Goal: Task Accomplishment & Management: Manage account settings

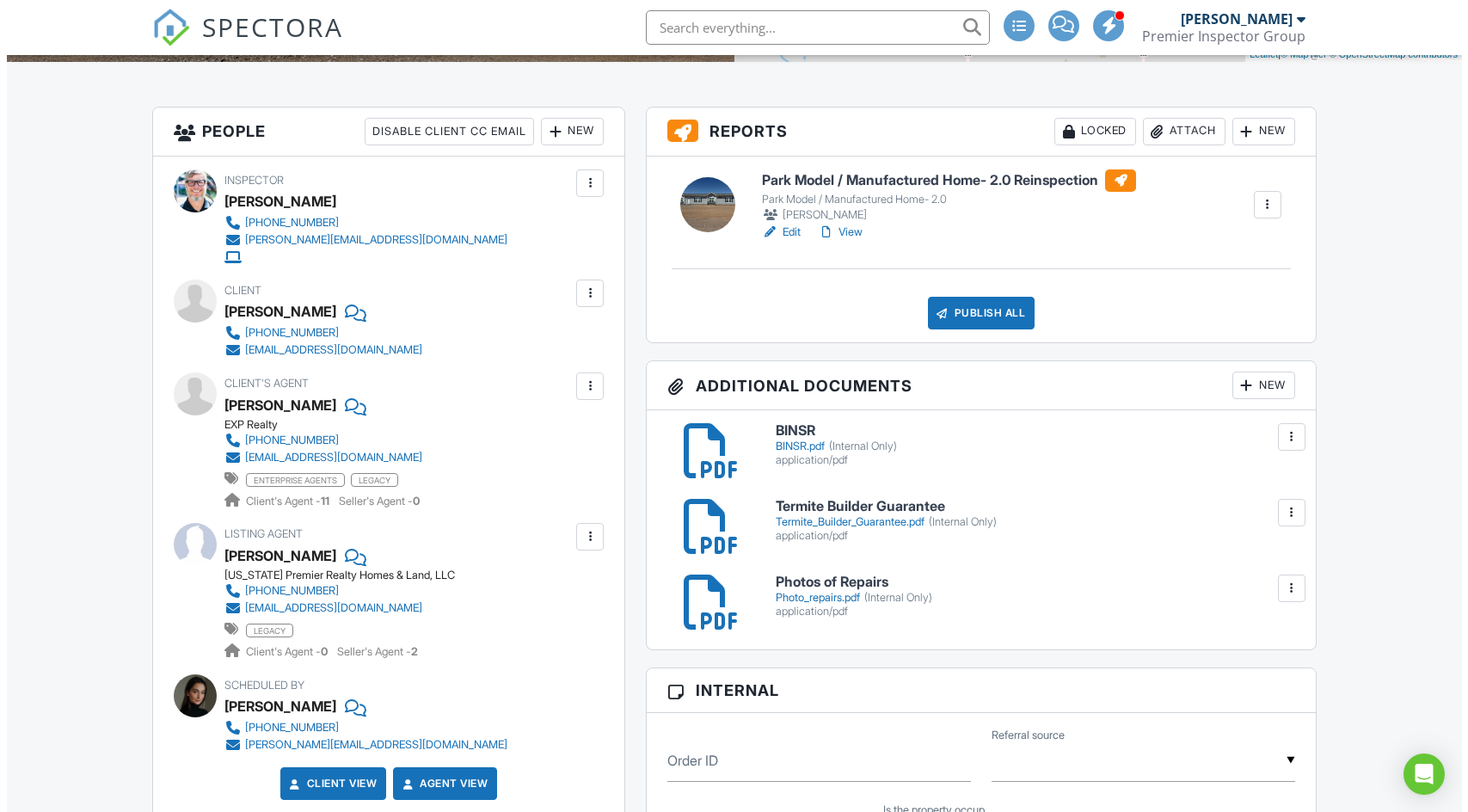
scroll to position [430, 0]
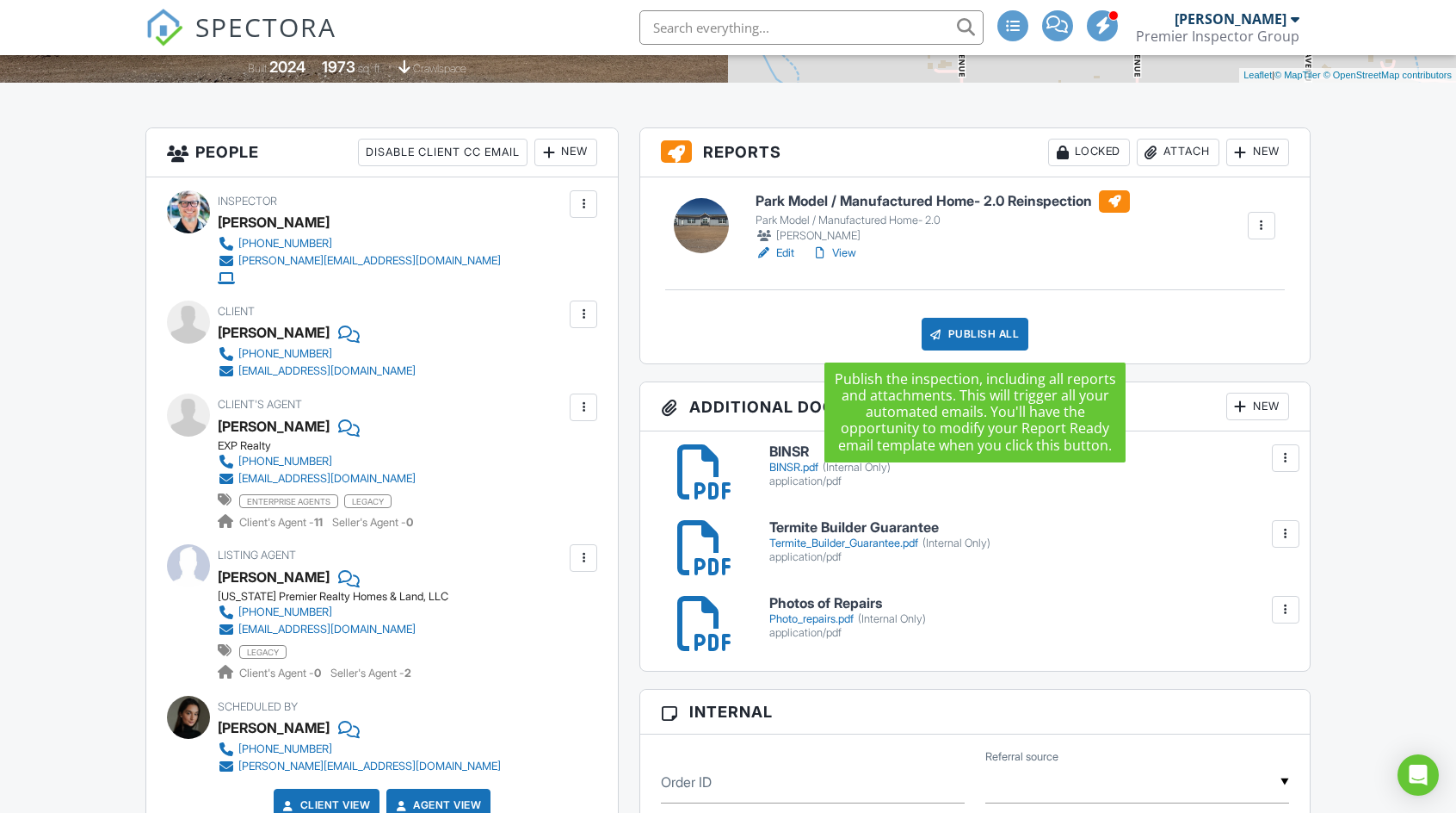
click at [978, 333] on div "Publish All" at bounding box center [975, 334] width 107 height 33
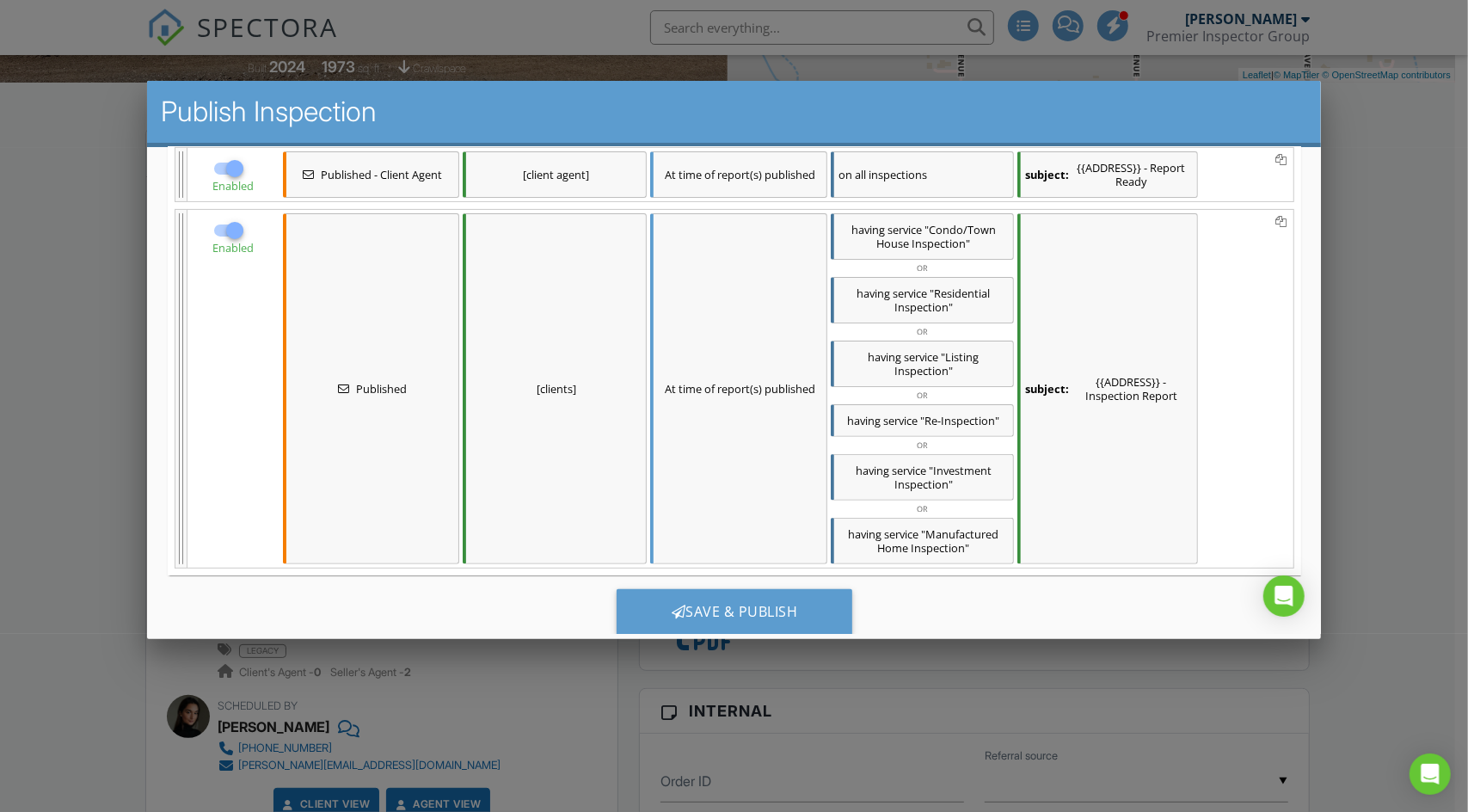
scroll to position [320, 0]
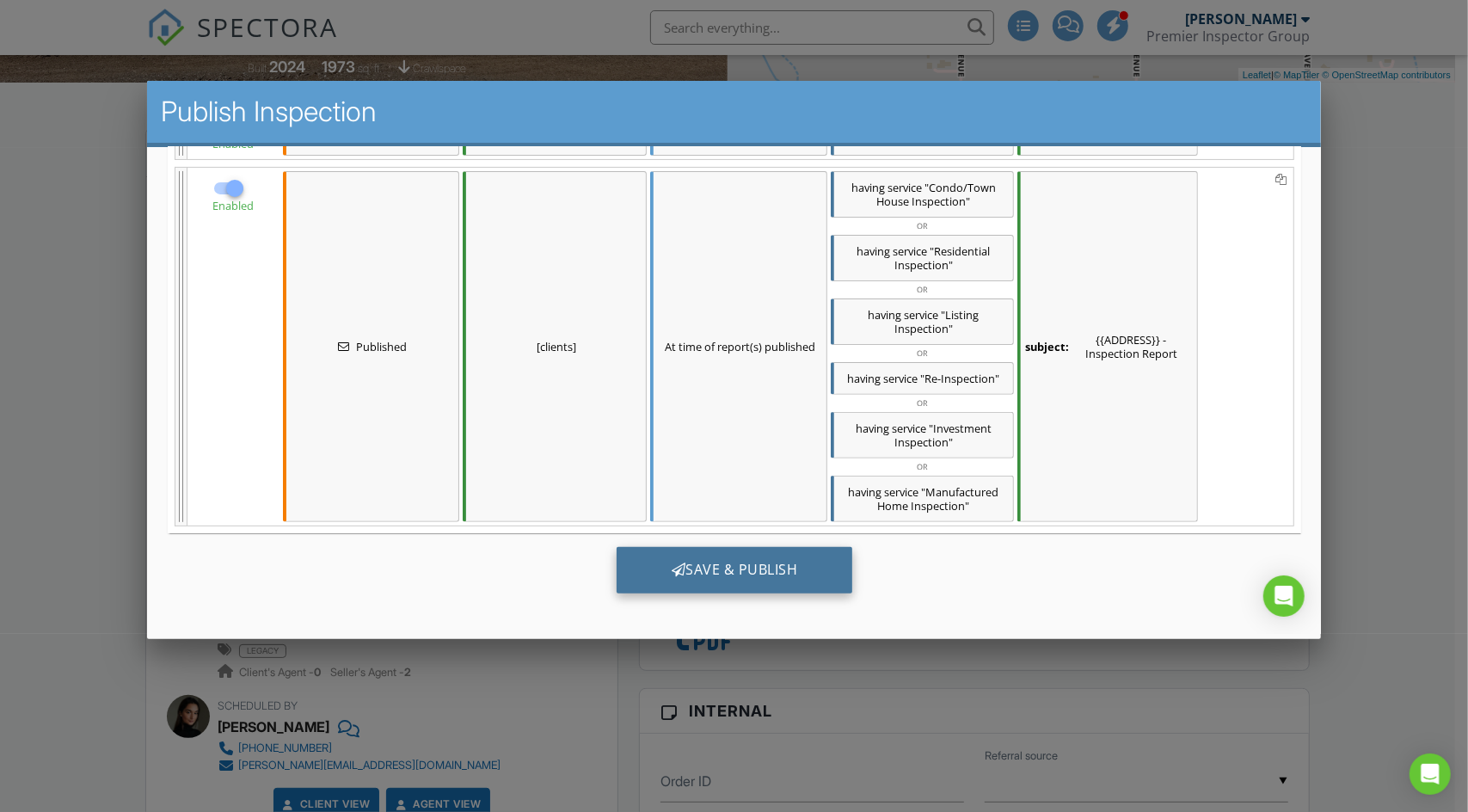
click at [733, 561] on div "Save & Publish" at bounding box center [734, 570] width 236 height 46
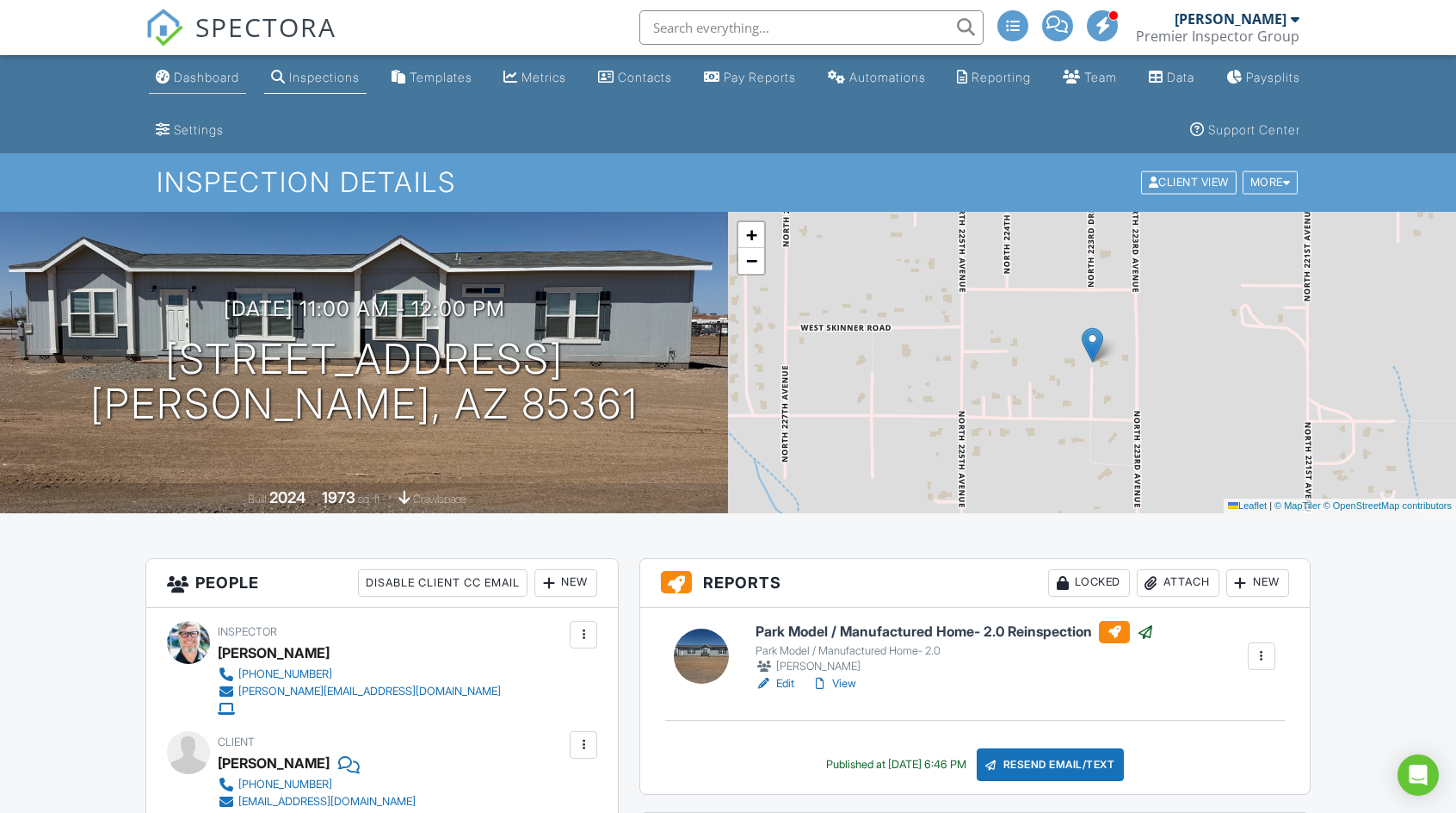
click at [215, 82] on div "Dashboard" at bounding box center [207, 76] width 66 height 14
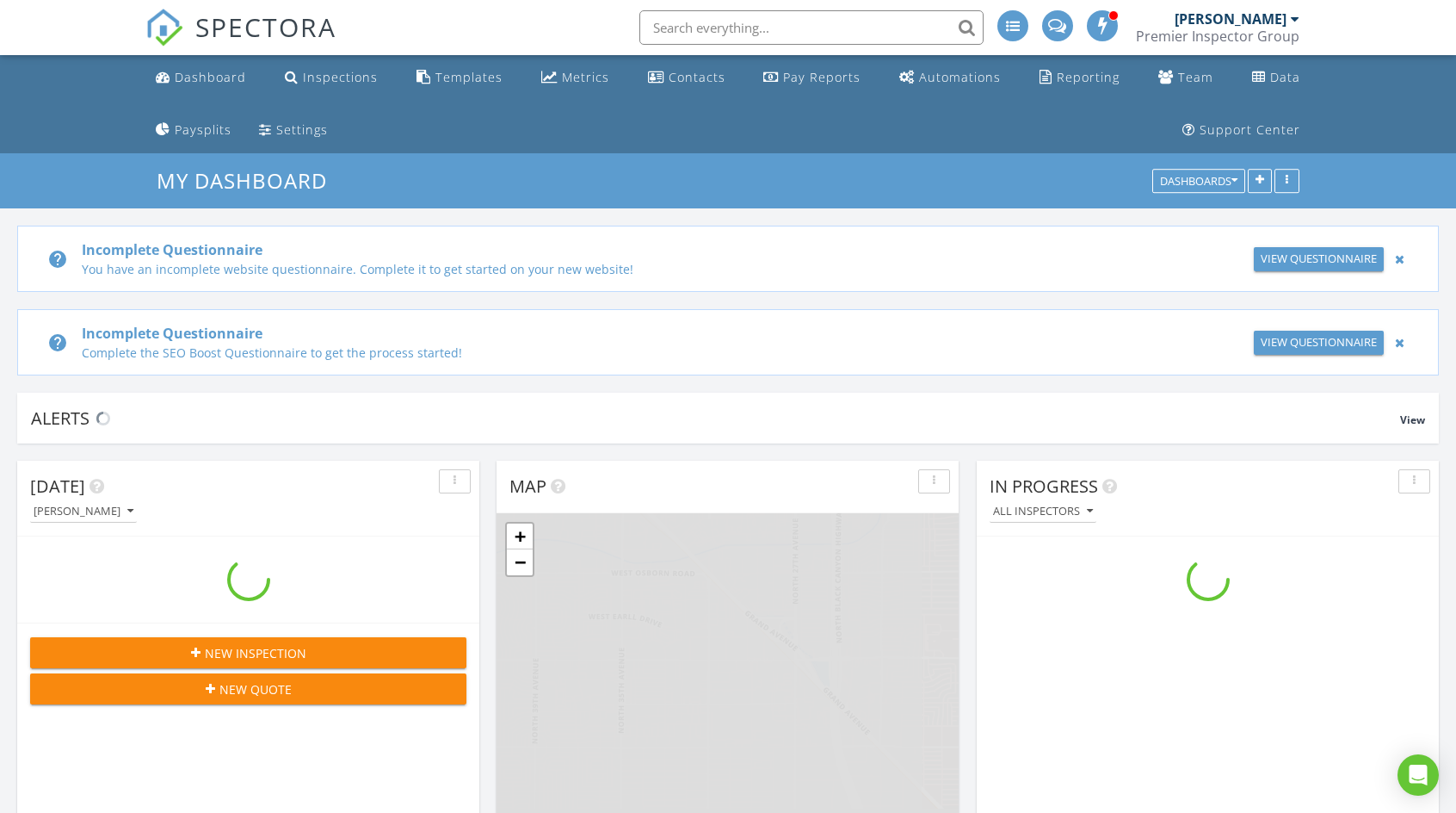
scroll to position [2152, 1482]
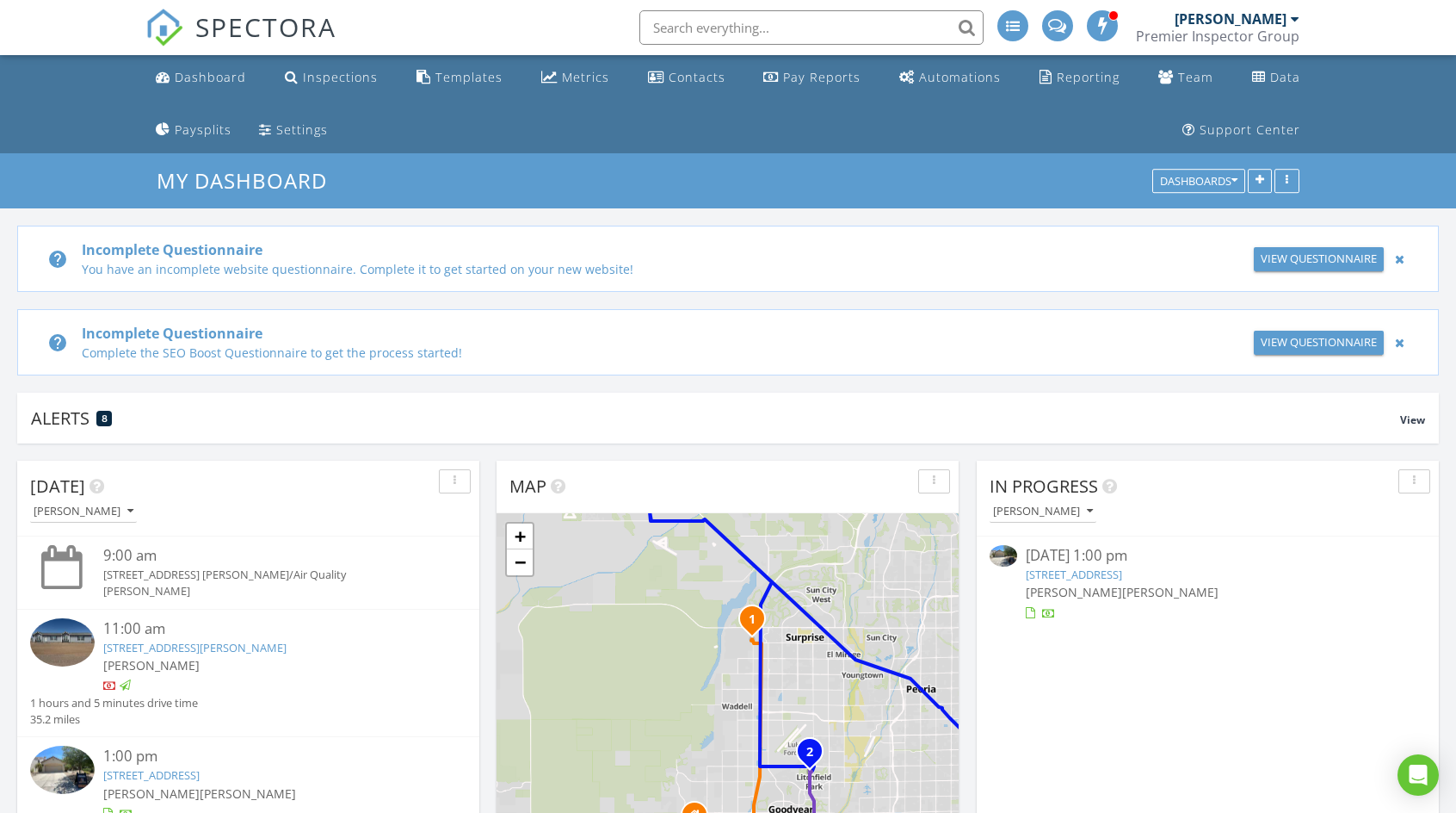
click at [1122, 570] on link "4643 N Clear Creek Dr, Litchfield Park, AZ 85340" at bounding box center [1074, 574] width 97 height 15
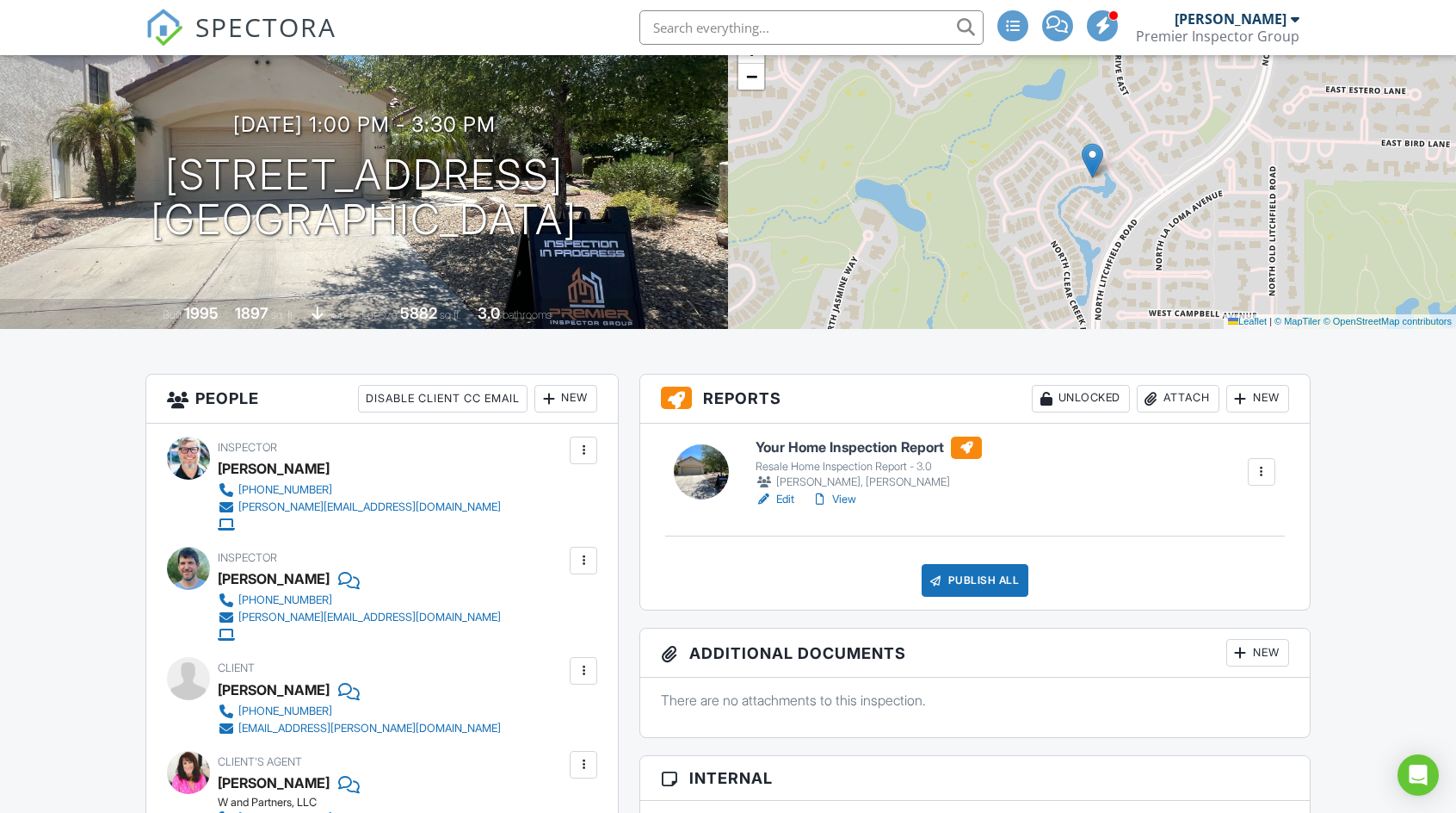
scroll to position [172, 0]
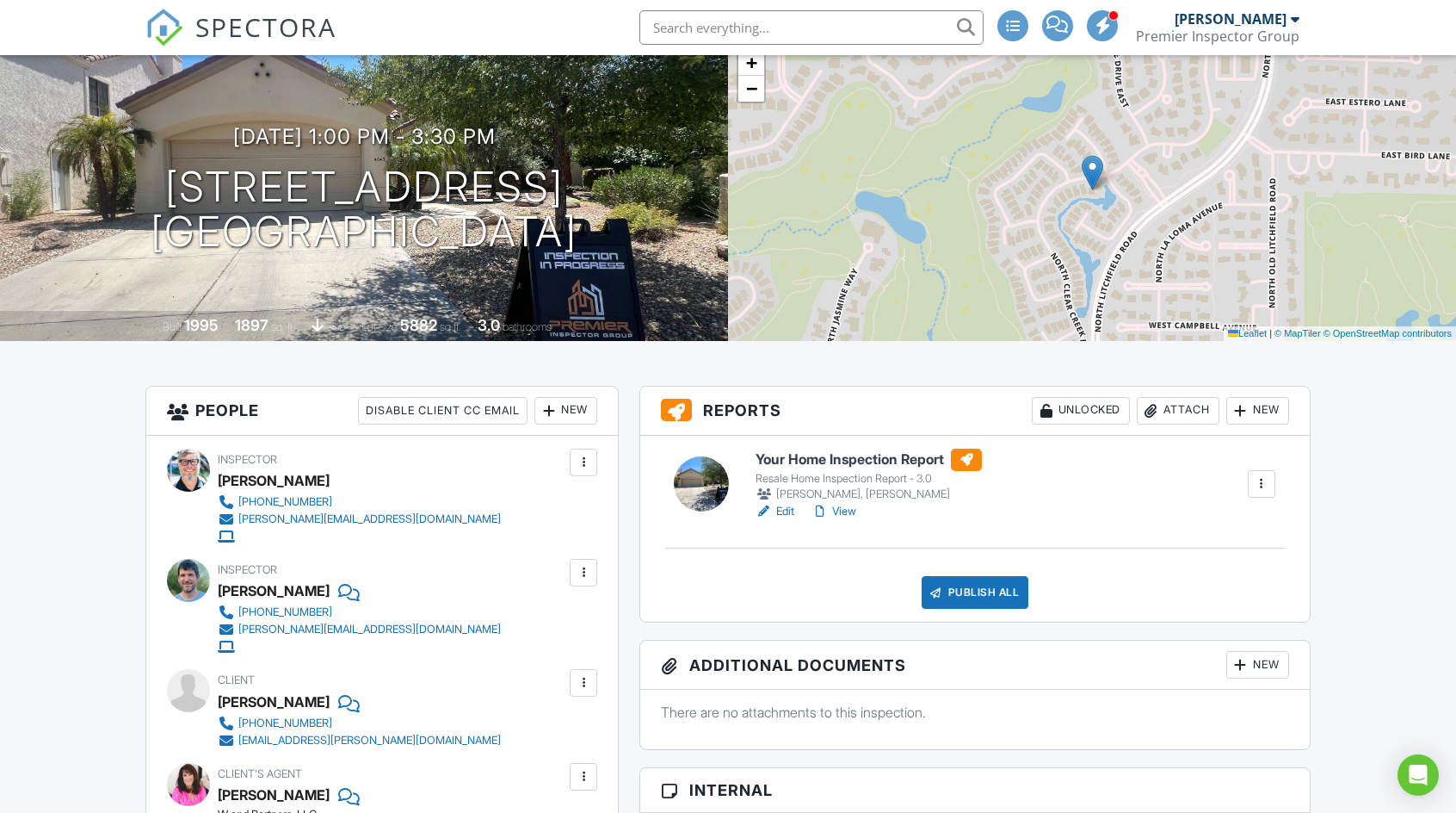
click at [785, 512] on link "Edit" at bounding box center [776, 511] width 39 height 17
